Goal: Task Accomplishment & Management: Use online tool/utility

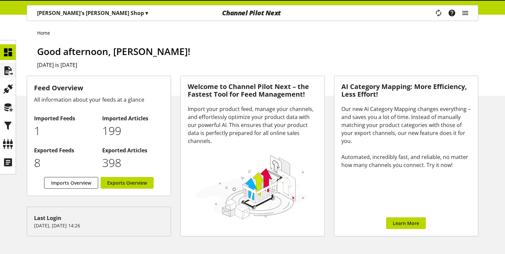
click at [10, 76] on icon at bounding box center [8, 70] width 11 height 13
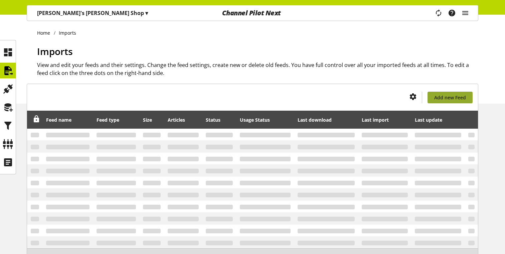
click at [468, 94] on link "Add new Feed" at bounding box center [449, 98] width 45 height 12
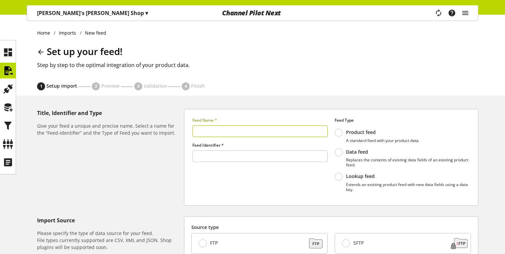
type input "******"
type input "***"
click at [341, 178] on span at bounding box center [338, 177] width 8 height 8
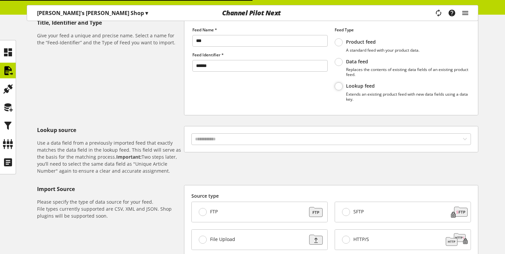
scroll to position [91, 0]
click at [252, 140] on input "text" at bounding box center [330, 139] width 279 height 12
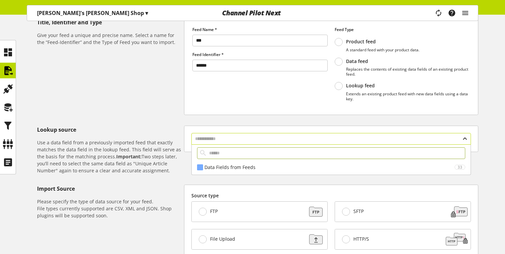
click at [225, 139] on input "text" at bounding box center [330, 139] width 279 height 12
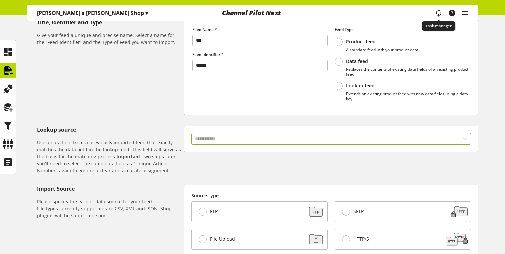
click at [435, 12] on icon "main navigation" at bounding box center [438, 13] width 14 height 14
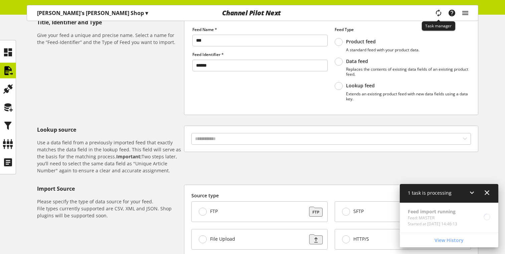
click at [435, 12] on icon "main navigation" at bounding box center [438, 13] width 14 height 11
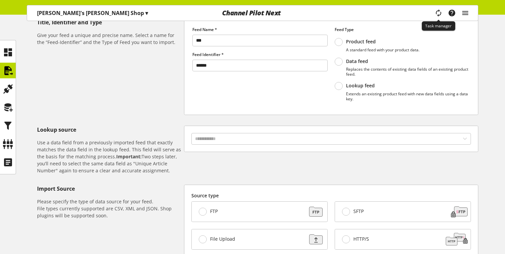
click at [440, 14] on icon "main navigation" at bounding box center [438, 13] width 12 height 14
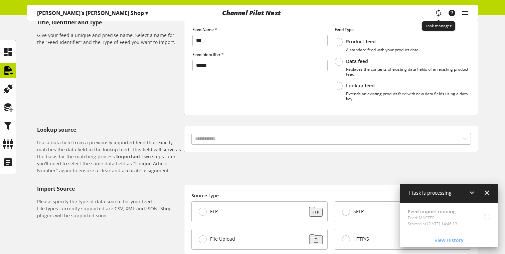
click at [440, 14] on icon "main navigation" at bounding box center [438, 13] width 13 height 14
